Goal: Navigation & Orientation: Find specific page/section

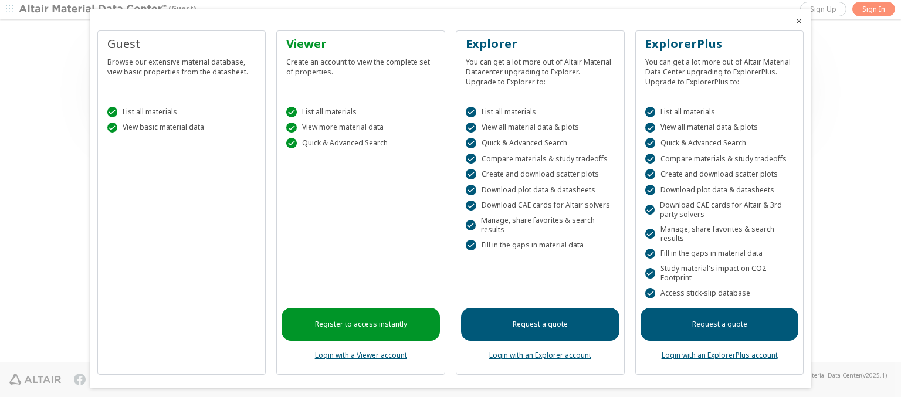
click at [794, 21] on icon "Close" at bounding box center [798, 20] width 9 height 9
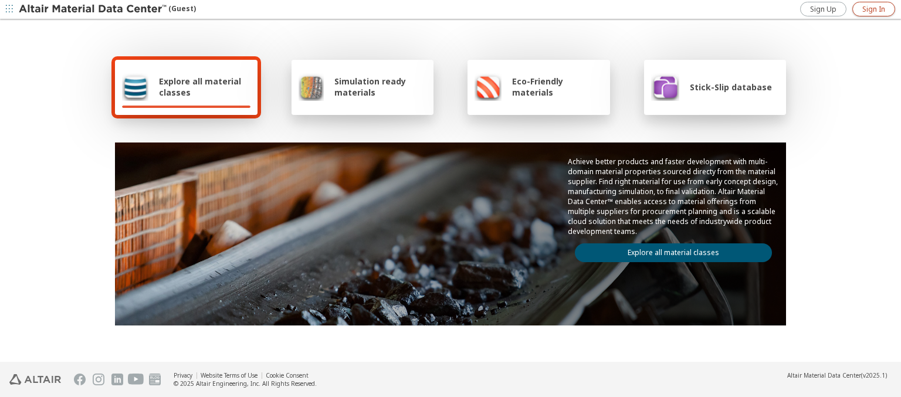
click at [873, 9] on span "Sign In" at bounding box center [873, 9] width 23 height 9
click at [200, 87] on span "Explore all material classes" at bounding box center [205, 87] width 92 height 22
click at [669, 250] on link "Explore all material classes" at bounding box center [673, 252] width 197 height 19
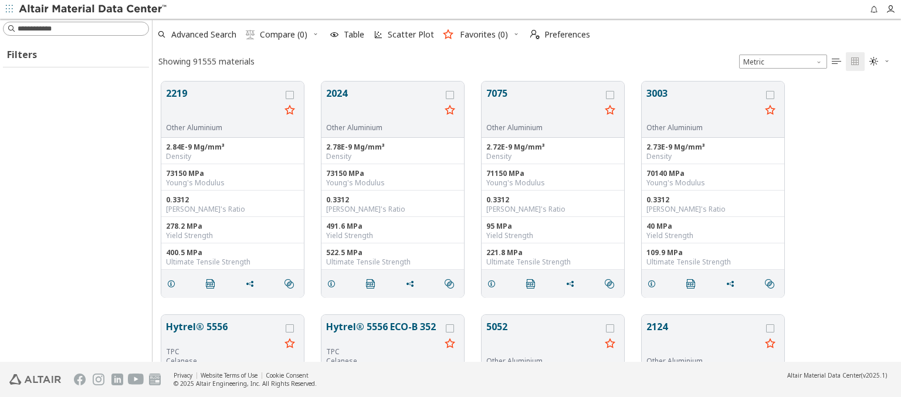
scroll to position [280, 739]
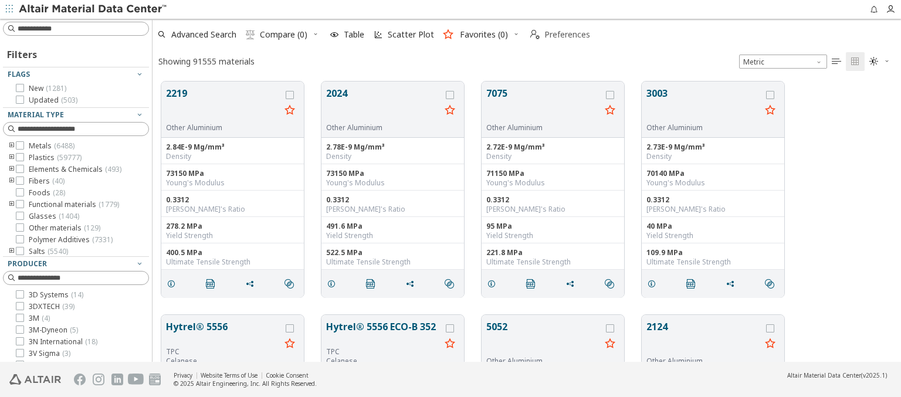
click at [557, 35] on span "Preferences" at bounding box center [567, 35] width 46 height 8
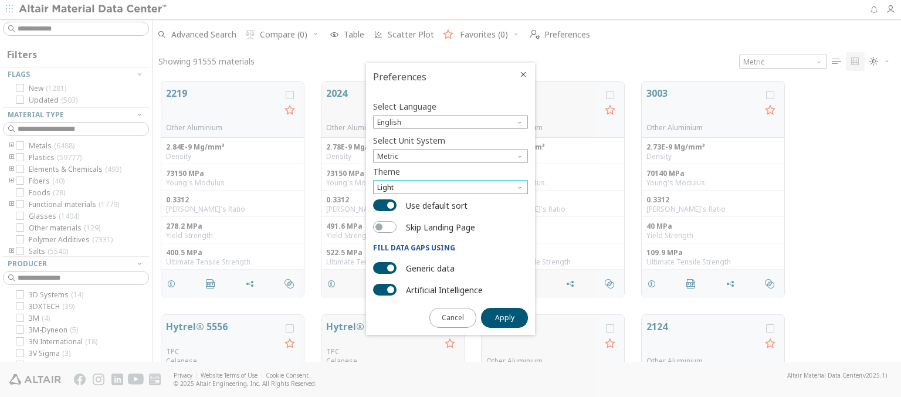
click at [451, 187] on span "Light" at bounding box center [450, 187] width 155 height 14
click at [386, 230] on span "Dark" at bounding box center [386, 229] width 16 height 9
click at [504, 317] on span "Apply" at bounding box center [504, 317] width 19 height 9
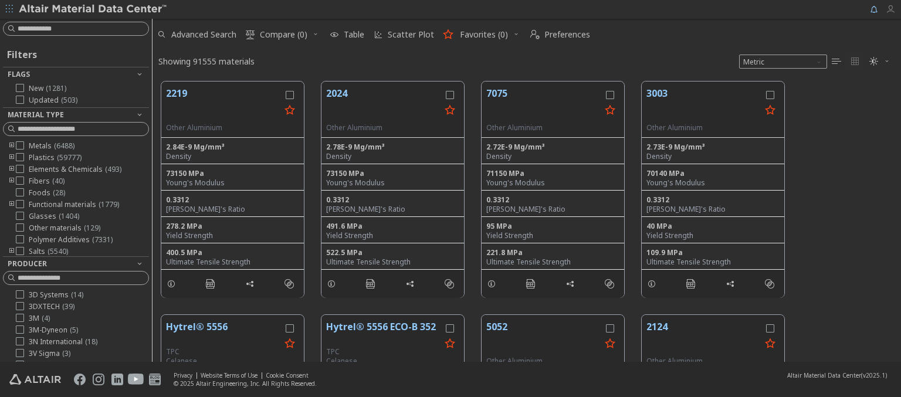
click at [893, 9] on icon "button" at bounding box center [890, 9] width 9 height 9
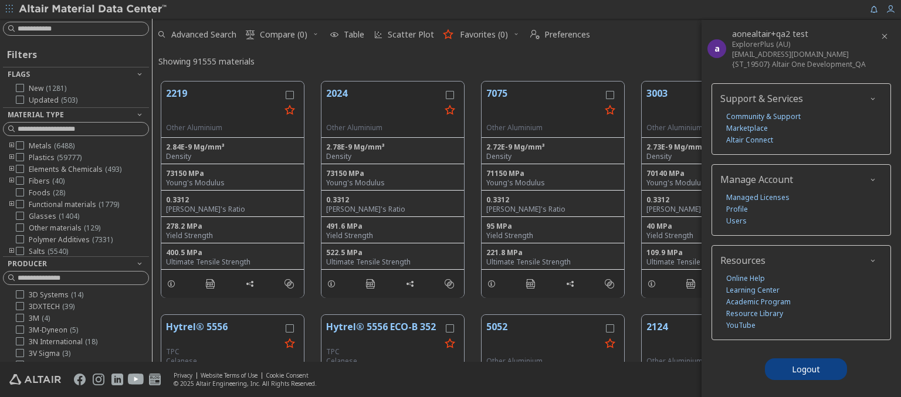
click at [93, 9] on img at bounding box center [94, 10] width 150 height 12
